Goal: Task Accomplishment & Management: Manage account settings

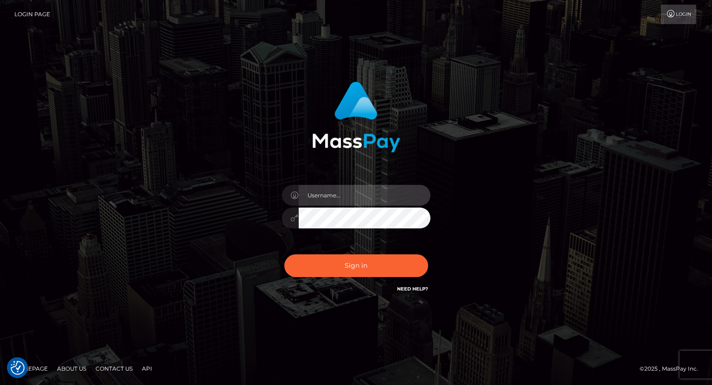
type input "tatyanafansly1"
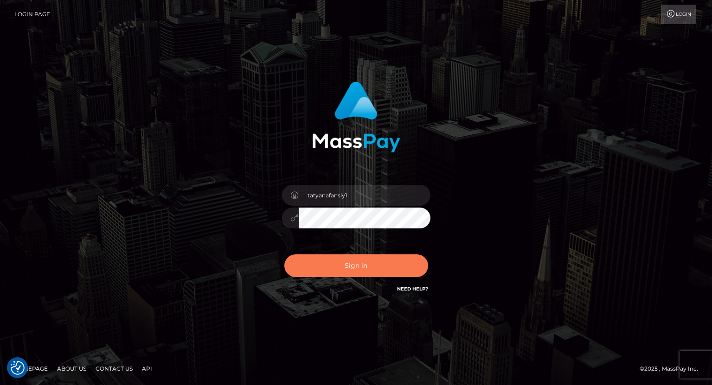
click at [368, 268] on button "Sign in" at bounding box center [356, 266] width 144 height 23
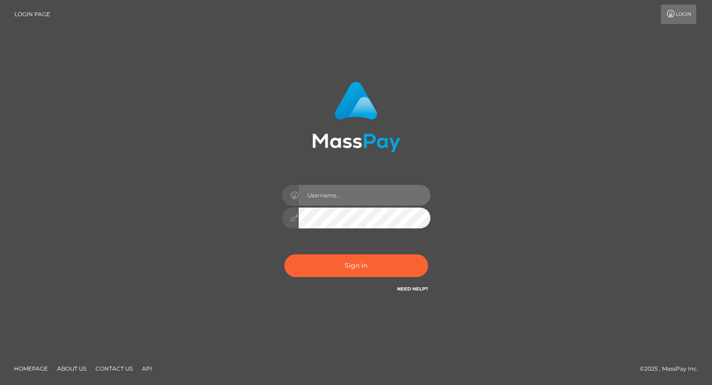
click at [358, 196] on input "text" at bounding box center [365, 195] width 132 height 21
type input "tatyanafansly1"
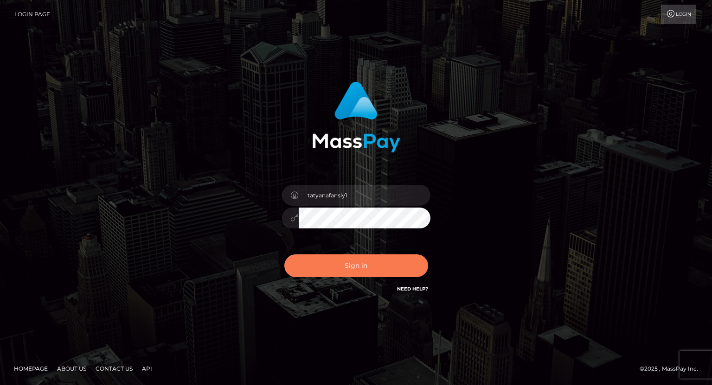
click at [364, 265] on button "Sign in" at bounding box center [356, 266] width 144 height 23
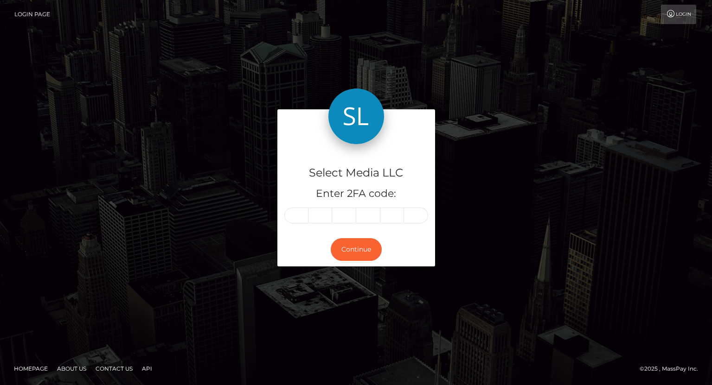
click at [295, 218] on input "text" at bounding box center [296, 216] width 24 height 16
type input "2"
type input "1"
type input "3"
type input "4"
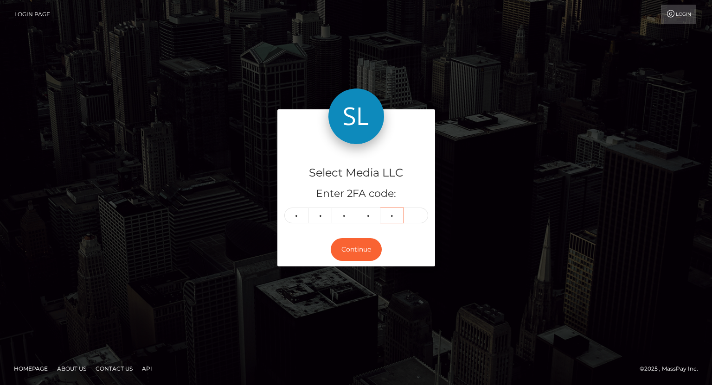
type input "8"
type input "2"
click at [357, 249] on button "Continue" at bounding box center [356, 249] width 51 height 23
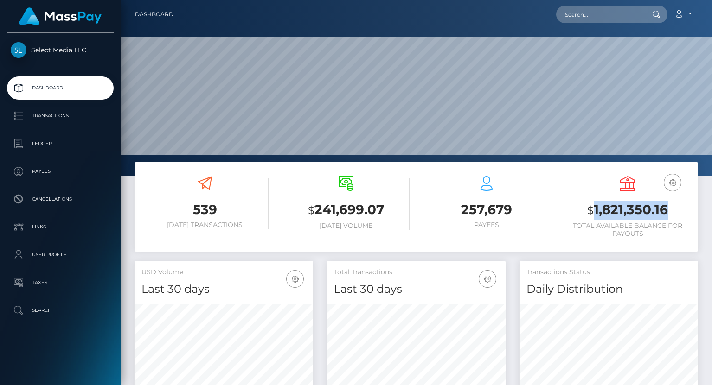
scroll to position [164, 179]
click at [50, 141] on p "Ledger" at bounding box center [60, 144] width 99 height 14
